Goal: Information Seeking & Learning: Learn about a topic

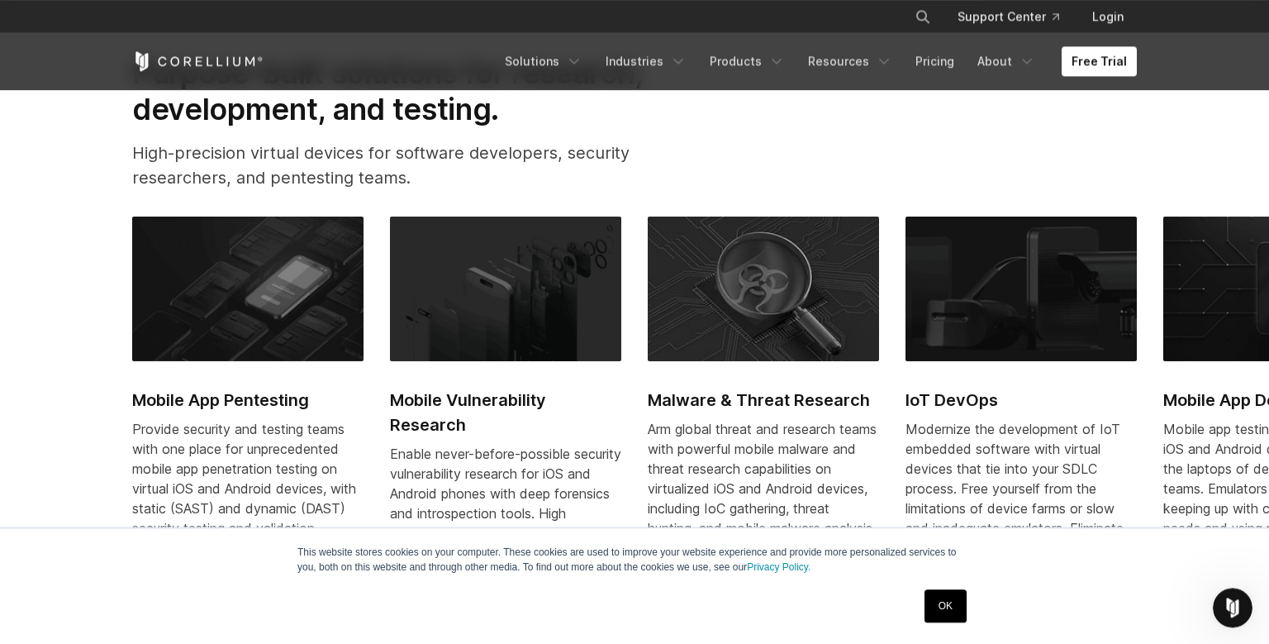
scroll to position [697, 0]
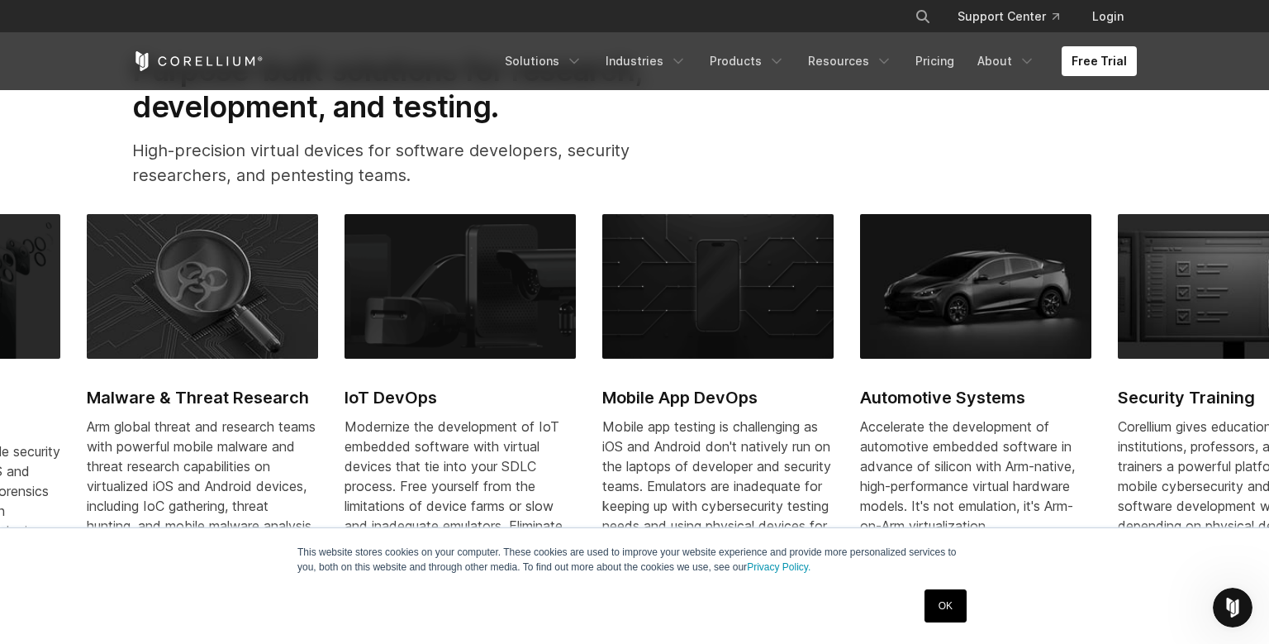
drag, startPoint x: 940, startPoint y: 432, endPoint x: 423, endPoint y: 430, distance: 517.2
click at [423, 430] on div "Modernize the development of IoT embedded software with virtual devices that ti…" at bounding box center [460, 495] width 231 height 159
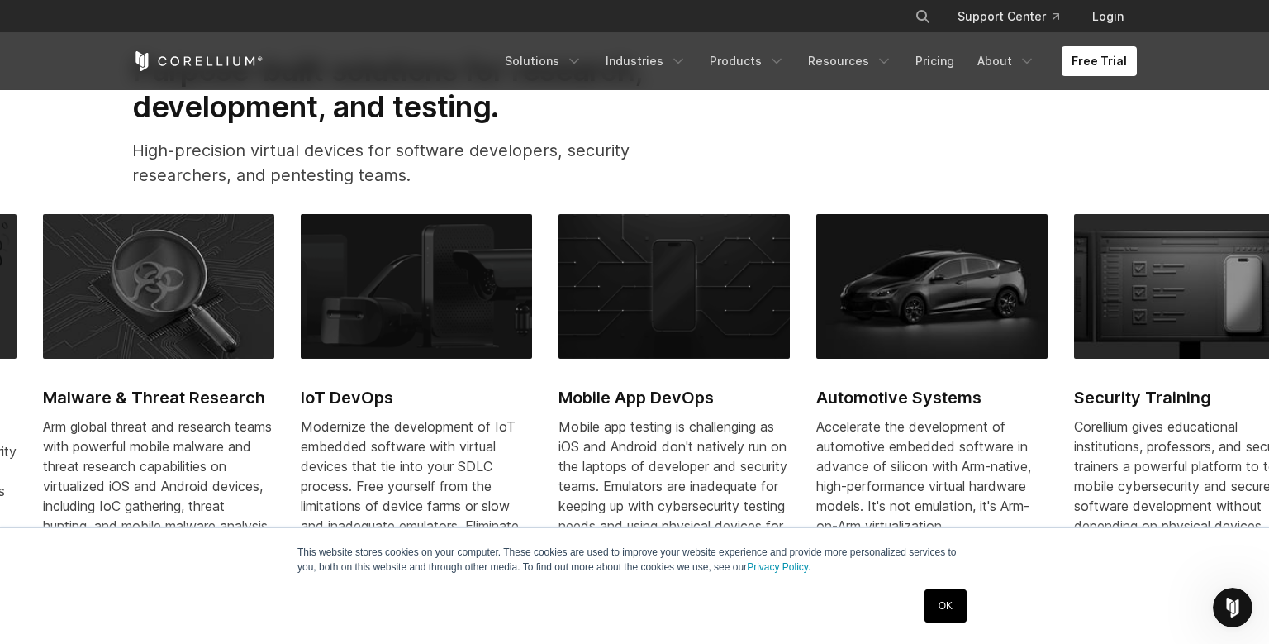
drag, startPoint x: 821, startPoint y: 360, endPoint x: 104, endPoint y: 273, distance: 722.5
click at [301, 289] on link "IoT DevOps Modernize the development of IoT embedded software with virtual devi…" at bounding box center [416, 404] width 231 height 380
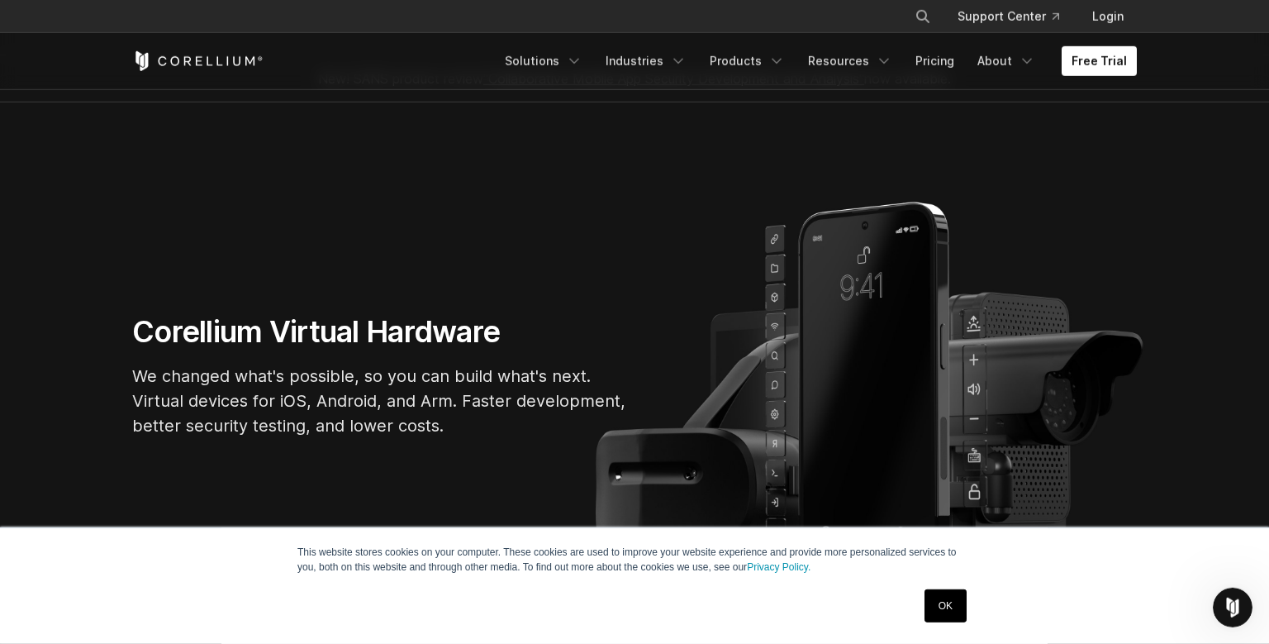
scroll to position [0, 0]
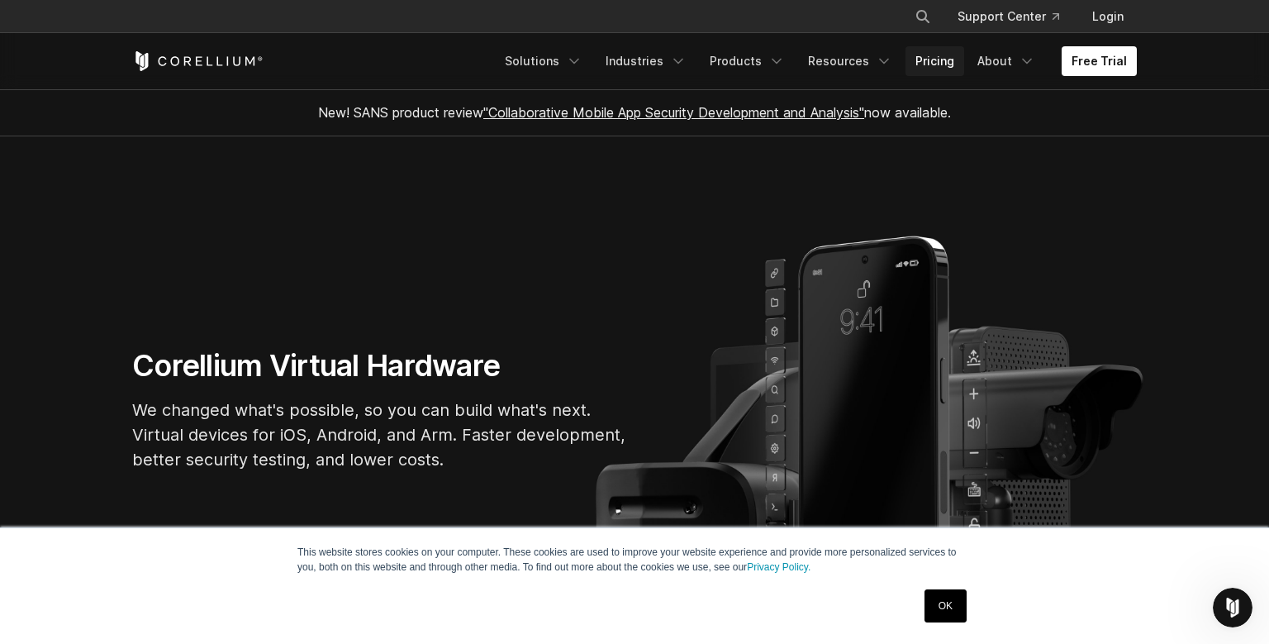
click at [934, 64] on link "Pricing" at bounding box center [935, 61] width 59 height 30
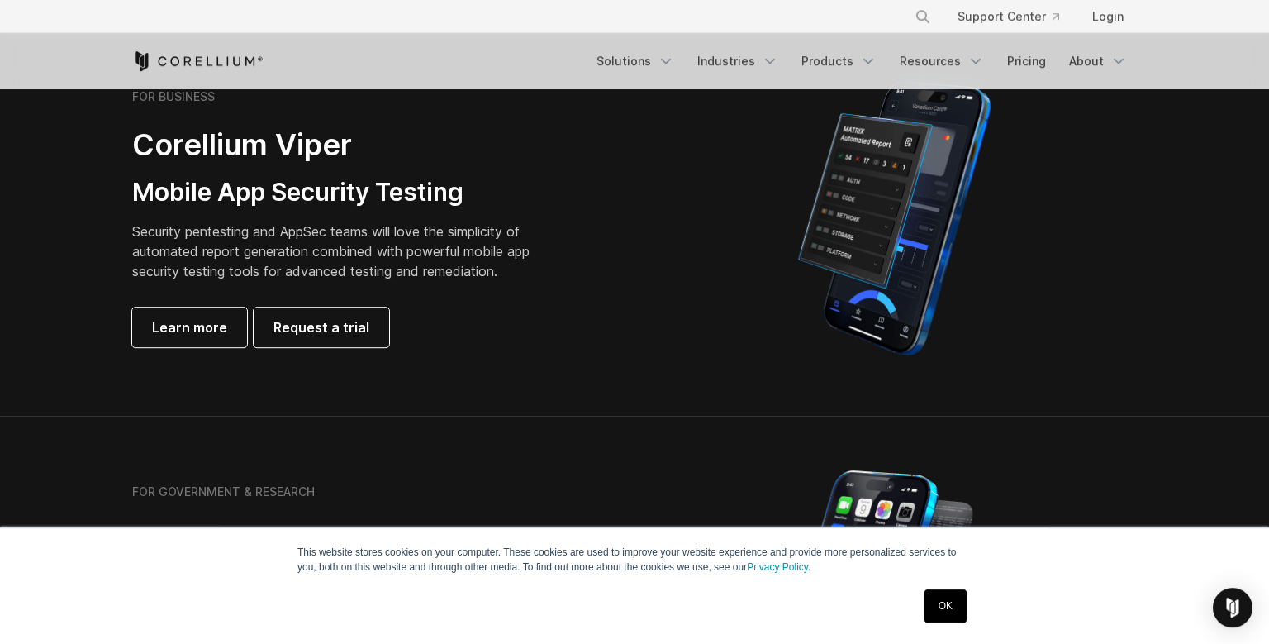
scroll to position [410, 0]
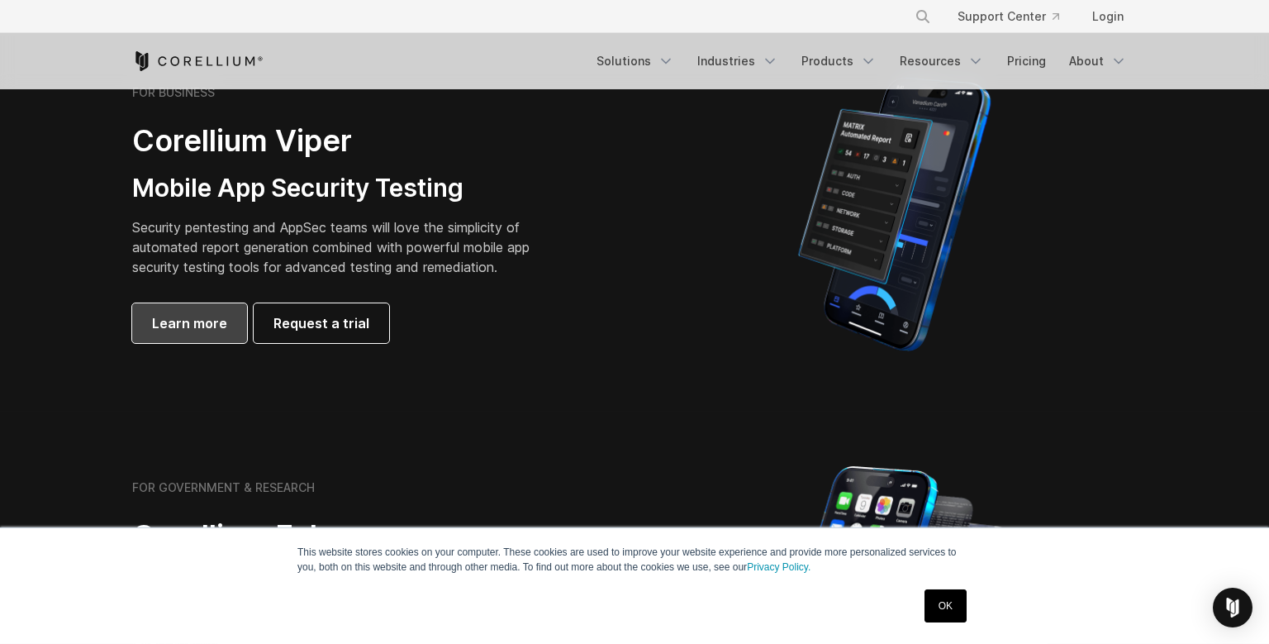
click at [216, 322] on span "Learn more" at bounding box center [189, 323] width 75 height 20
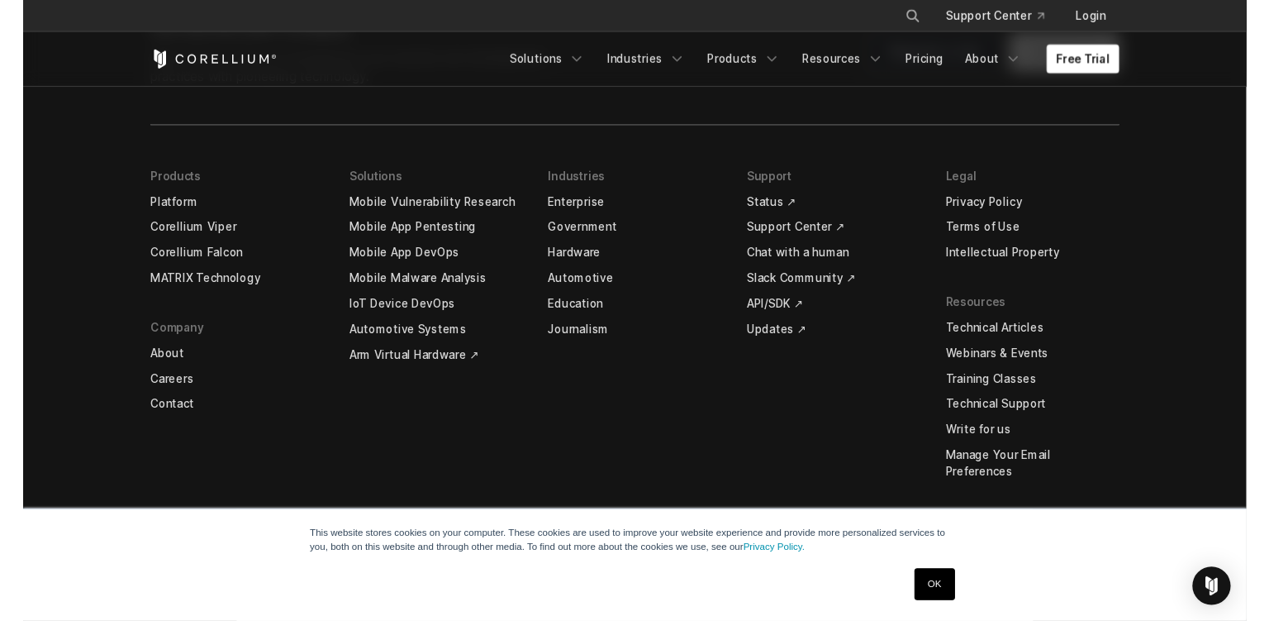
scroll to position [5000, 0]
